Goal: Information Seeking & Learning: Find specific fact

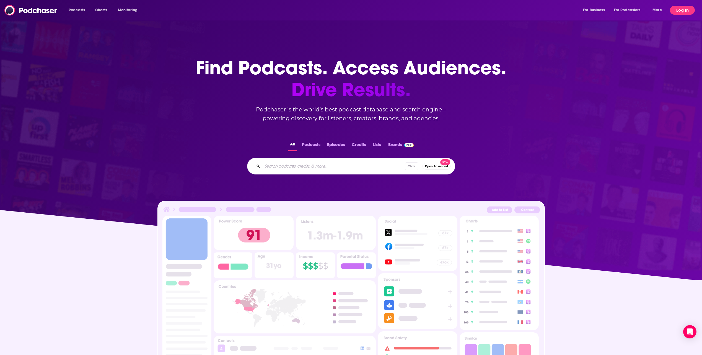
click at [681, 6] on button "Log In" at bounding box center [682, 10] width 25 height 9
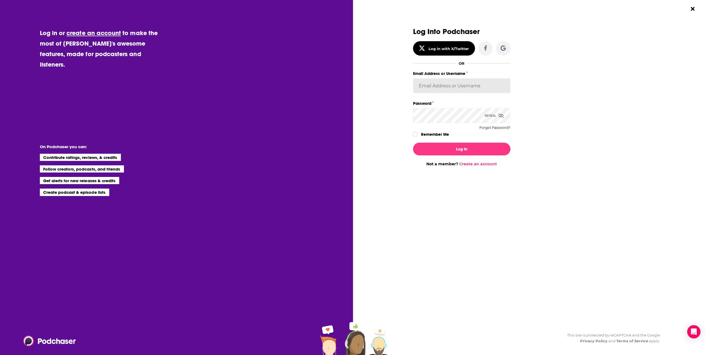
type input "[EMAIL_ADDRESS][DOMAIN_NAME]"
click at [459, 154] on button "Log In" at bounding box center [461, 149] width 97 height 13
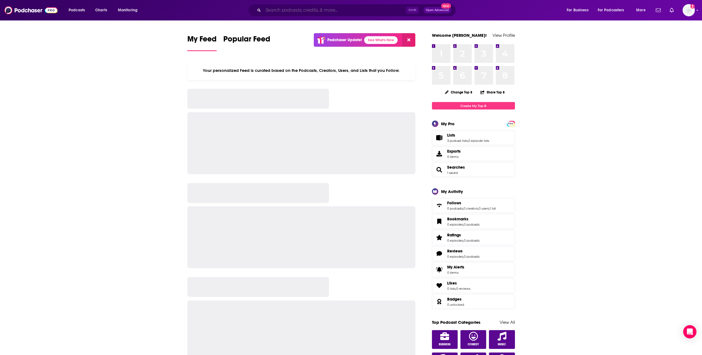
click at [289, 13] on input "Search podcasts, credits, & more..." at bounding box center [334, 10] width 143 height 9
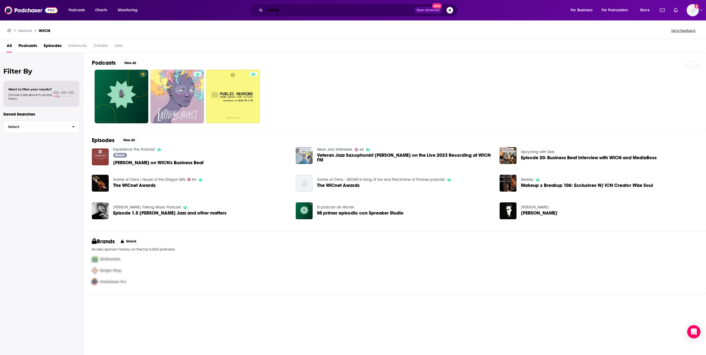
click at [308, 13] on input "WICN" at bounding box center [339, 10] width 149 height 9
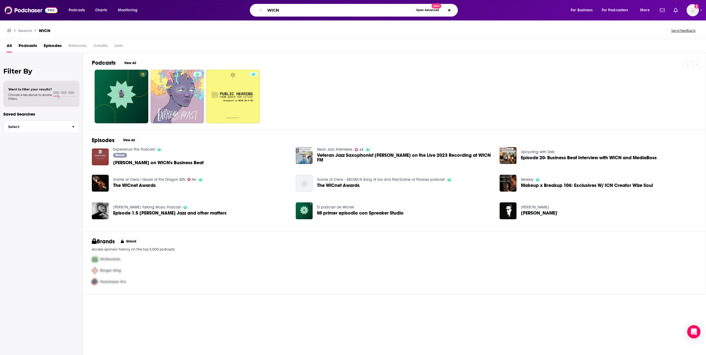
click at [308, 13] on input "WICN" at bounding box center [339, 10] width 149 height 9
type input "[PERSON_NAME]"
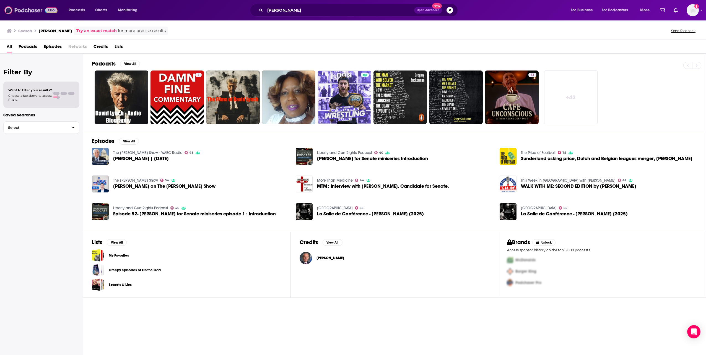
drag, startPoint x: 33, startPoint y: 6, endPoint x: 50, endPoint y: 5, distance: 16.1
click at [33, 6] on img at bounding box center [30, 10] width 53 height 11
